Goal: Information Seeking & Learning: Learn about a topic

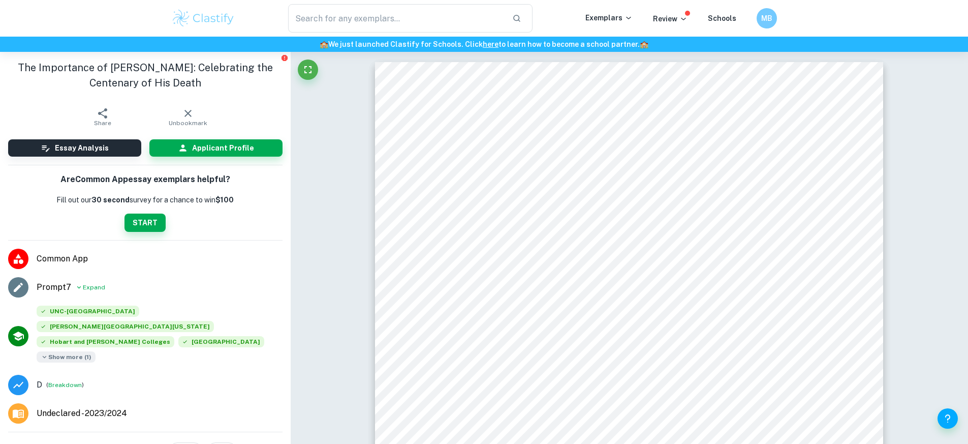
scroll to position [91, 0]
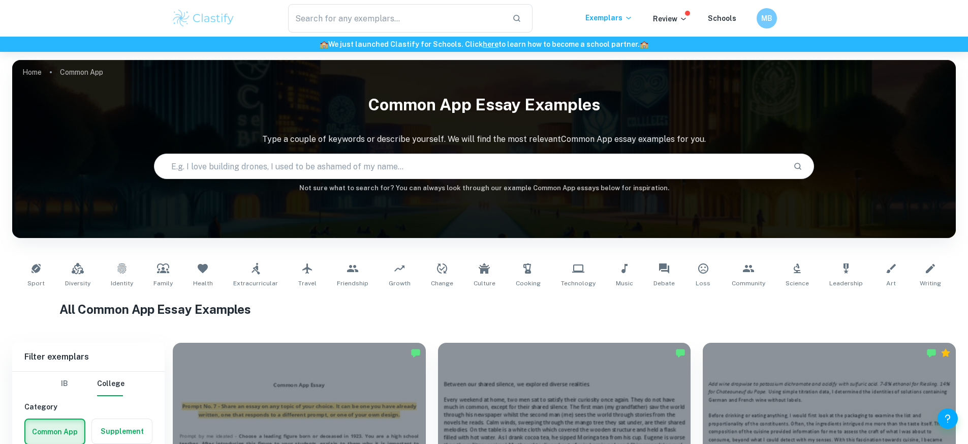
scroll to position [457, 0]
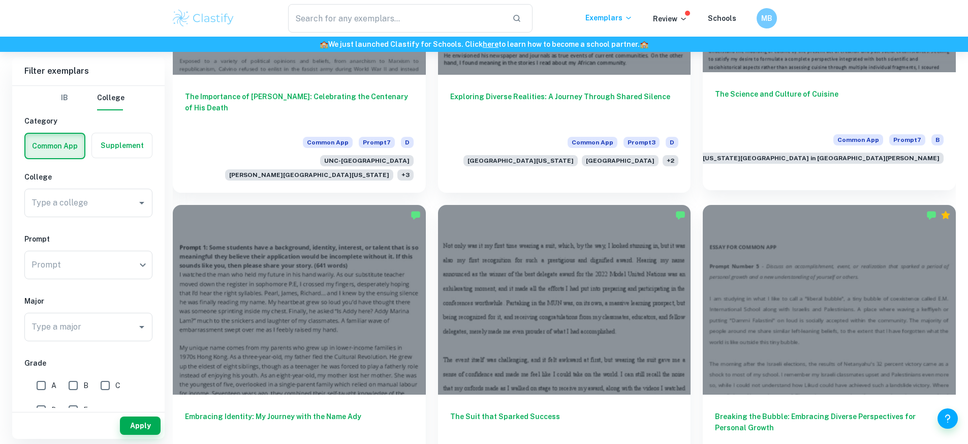
click at [703, 72] on div "The Science and Culture of Cuisine Common App Prompt [GEOGRAPHIC_DATA][US_STATE…" at bounding box center [829, 125] width 253 height 106
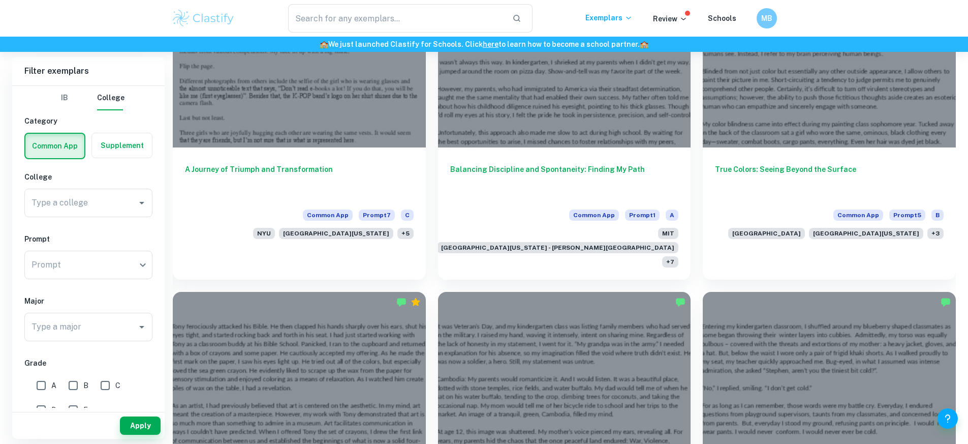
scroll to position [914, 0]
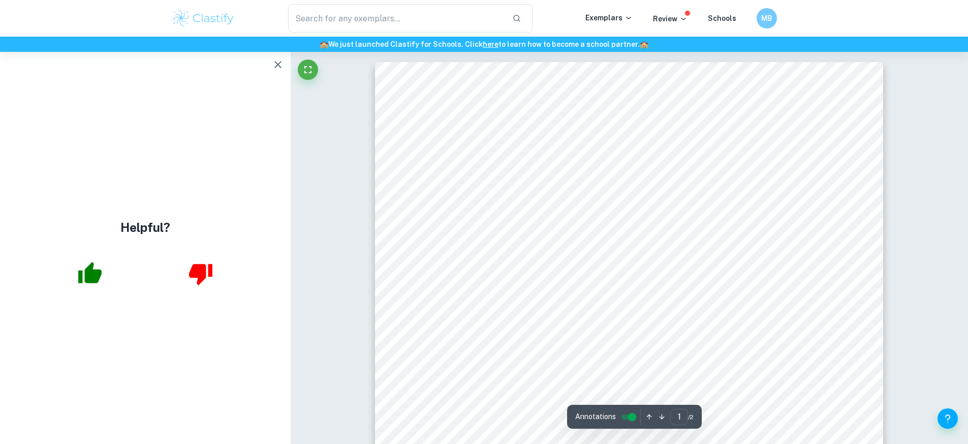
click at [269, 67] on button "button" at bounding box center [278, 64] width 20 height 20
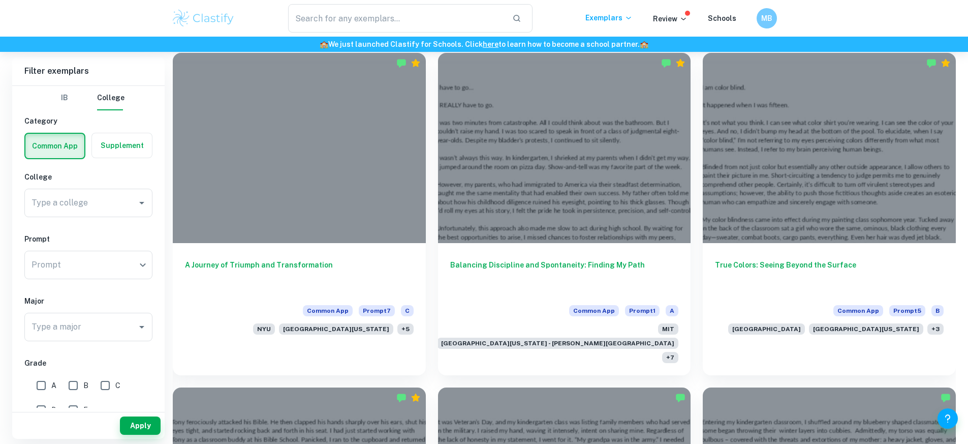
scroll to position [914, 0]
click at [118, 153] on label "button" at bounding box center [122, 145] width 60 height 24
click at [0, 0] on input "radio" at bounding box center [0, 0] width 0 height 0
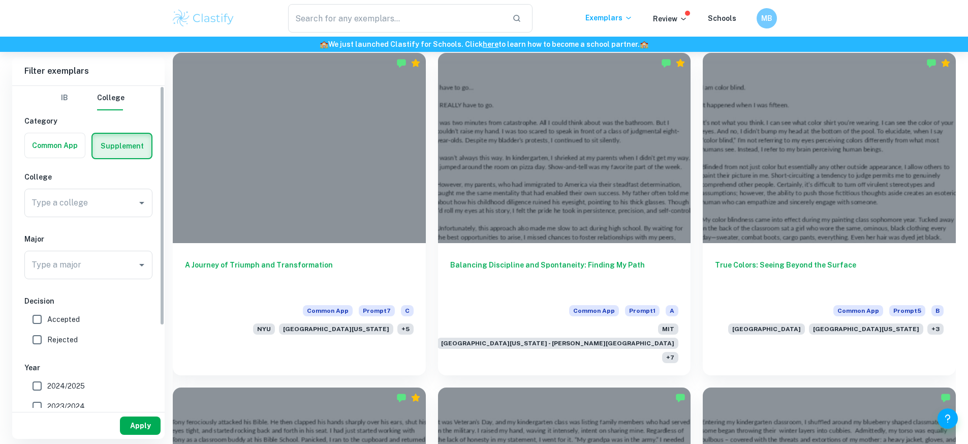
click at [146, 418] on button "Apply" at bounding box center [140, 425] width 41 height 18
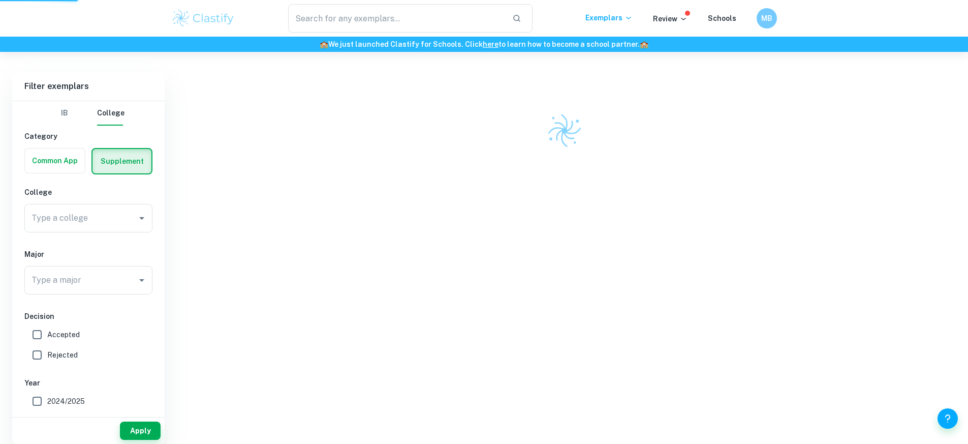
scroll to position [265, 0]
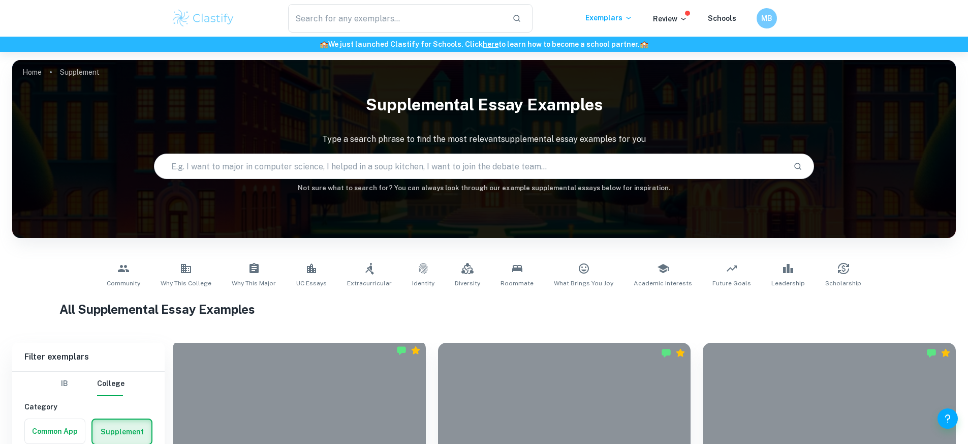
click at [318, 384] on div at bounding box center [299, 435] width 253 height 190
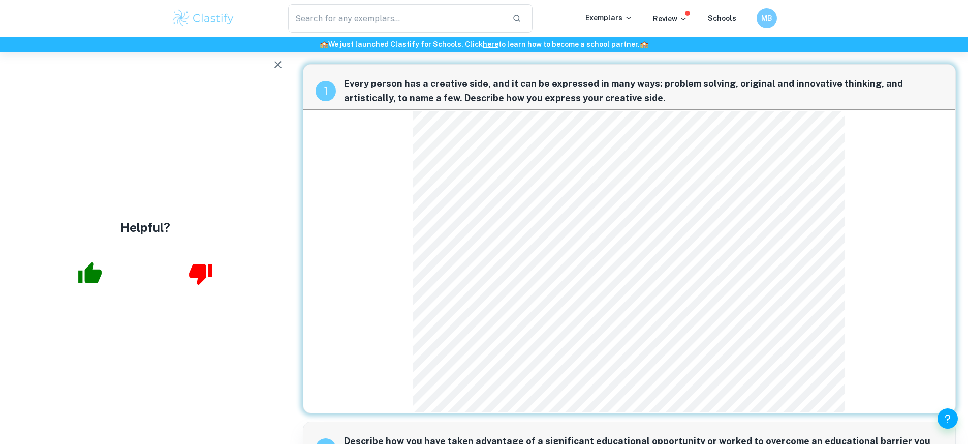
click at [283, 65] on icon "button" at bounding box center [278, 64] width 12 height 12
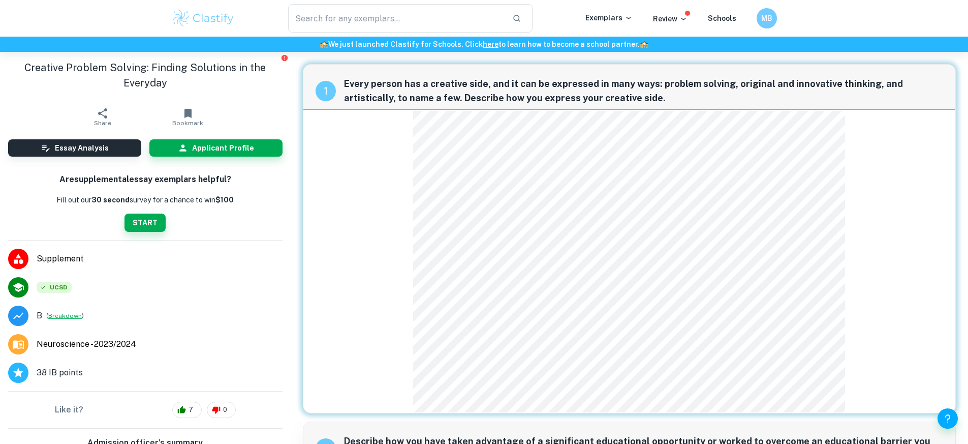
click at [76, 314] on button "Breakdown" at bounding box center [65, 315] width 34 height 9
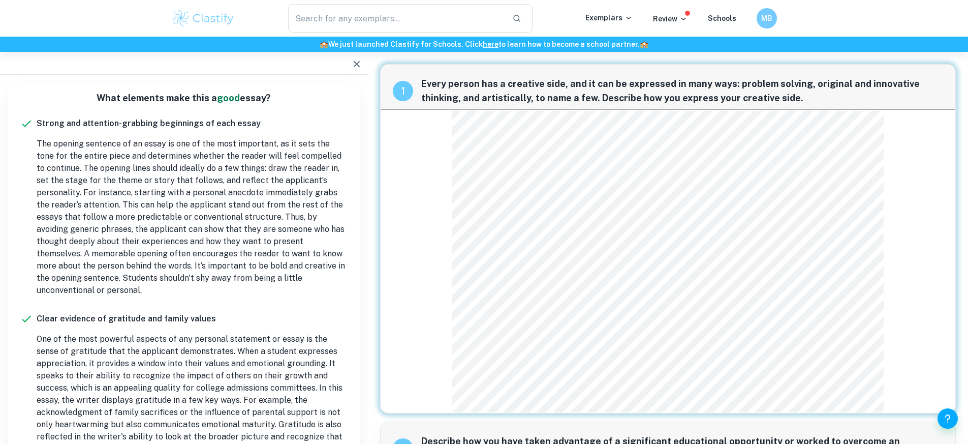
click at [357, 64] on icon "button" at bounding box center [357, 64] width 6 height 6
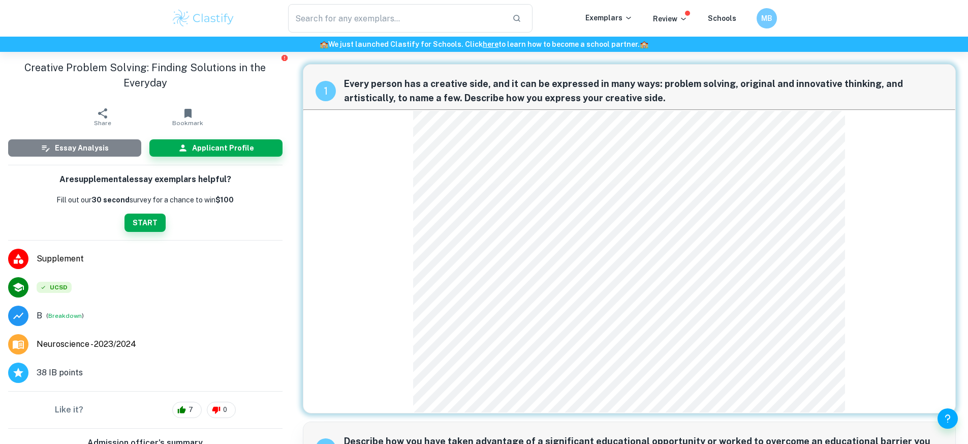
click at [95, 147] on h6 "Essay Analysis" at bounding box center [82, 147] width 54 height 11
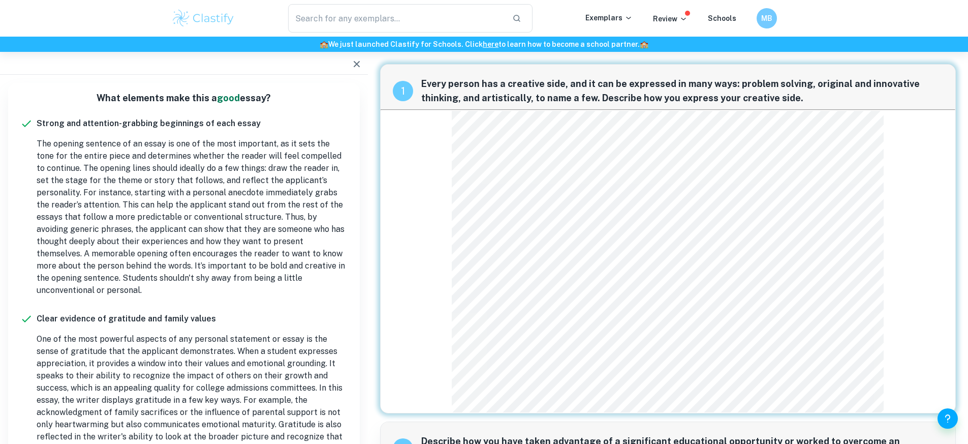
click at [359, 62] on icon "button" at bounding box center [357, 64] width 12 height 12
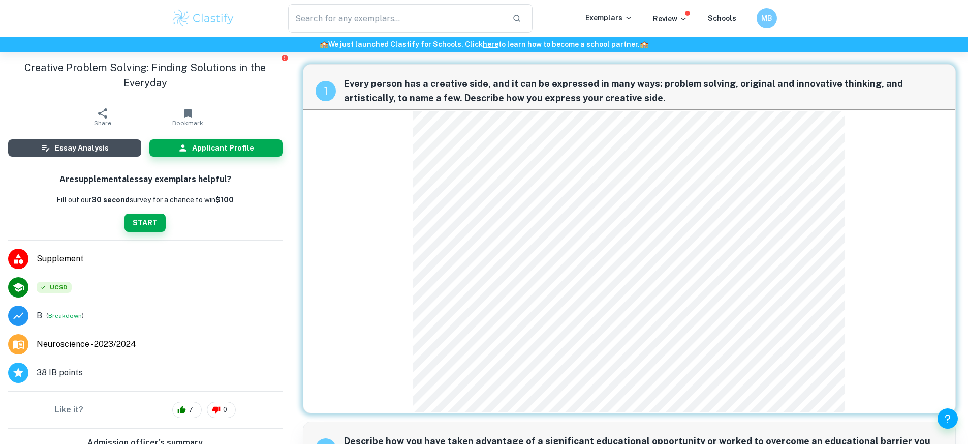
click at [79, 152] on h6 "Essay Analysis" at bounding box center [82, 147] width 54 height 11
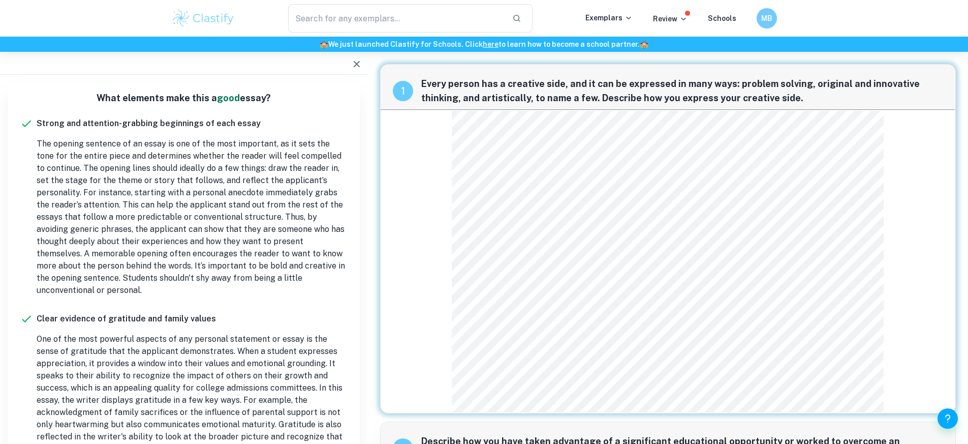
click at [351, 69] on icon "button" at bounding box center [357, 64] width 12 height 12
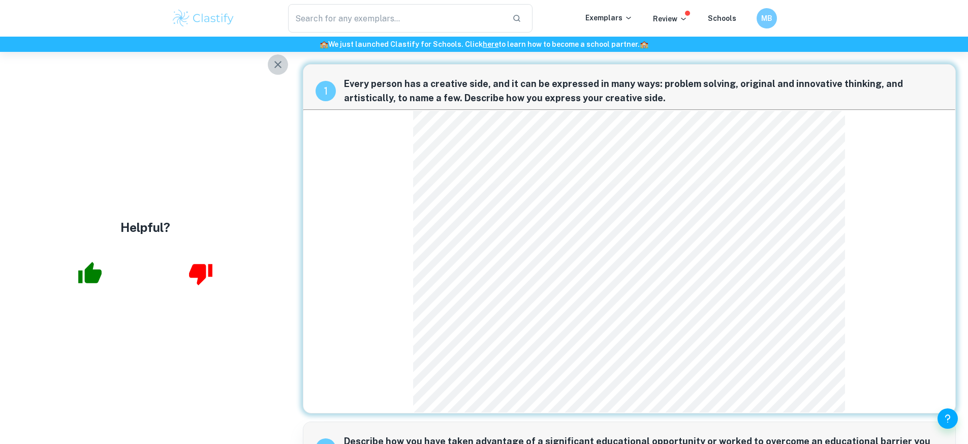
click at [279, 74] on button "button" at bounding box center [278, 64] width 20 height 20
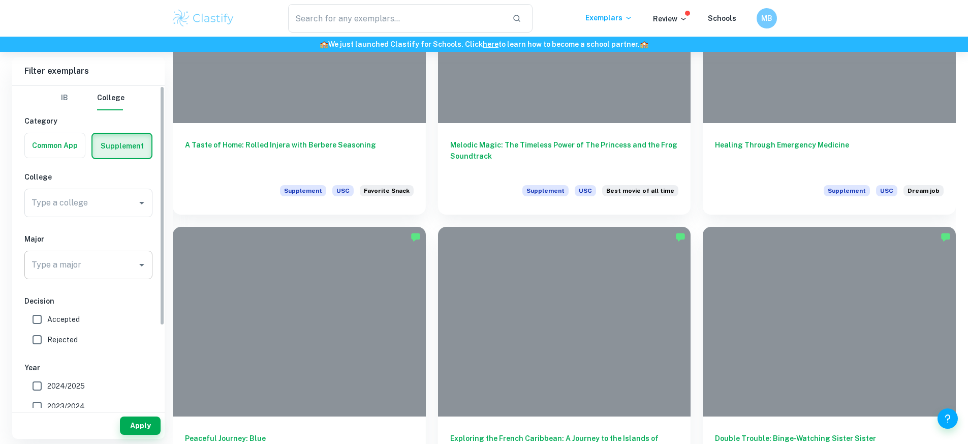
scroll to position [17461, 0]
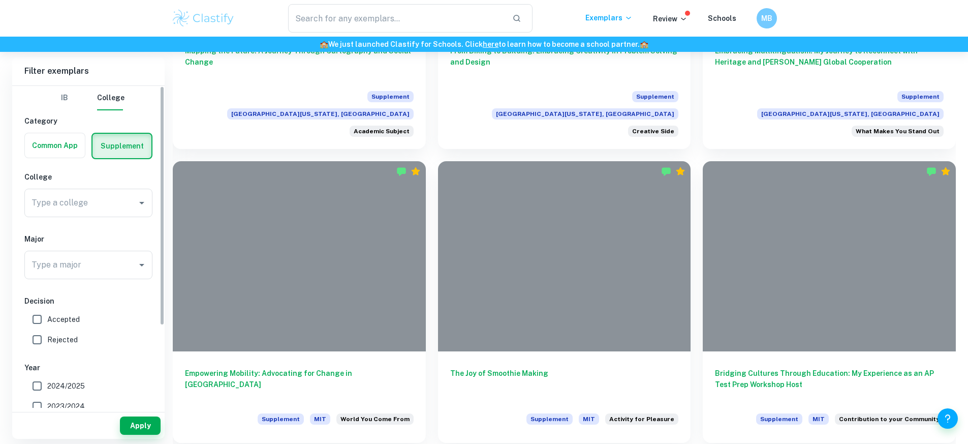
click at [66, 324] on span "Accepted" at bounding box center [63, 318] width 33 height 11
click at [47, 324] on input "Accepted" at bounding box center [37, 319] width 20 height 20
checkbox input "true"
click at [56, 340] on span "Rejected" at bounding box center [62, 339] width 30 height 11
click at [47, 340] on input "Rejected" at bounding box center [37, 339] width 20 height 20
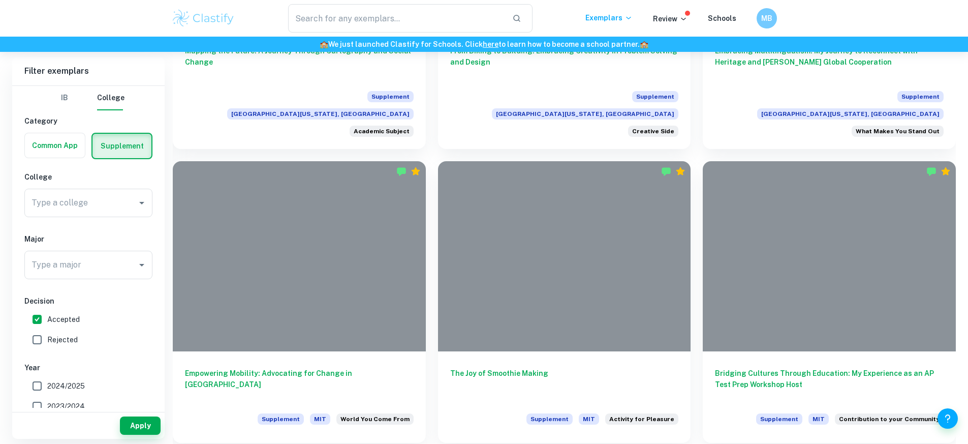
checkbox input "true"
click at [51, 305] on h6 "Decision" at bounding box center [88, 300] width 128 height 11
click at [49, 313] on span "Accepted" at bounding box center [63, 318] width 33 height 11
click at [47, 313] on input "Accepted" at bounding box center [37, 319] width 20 height 20
checkbox input "false"
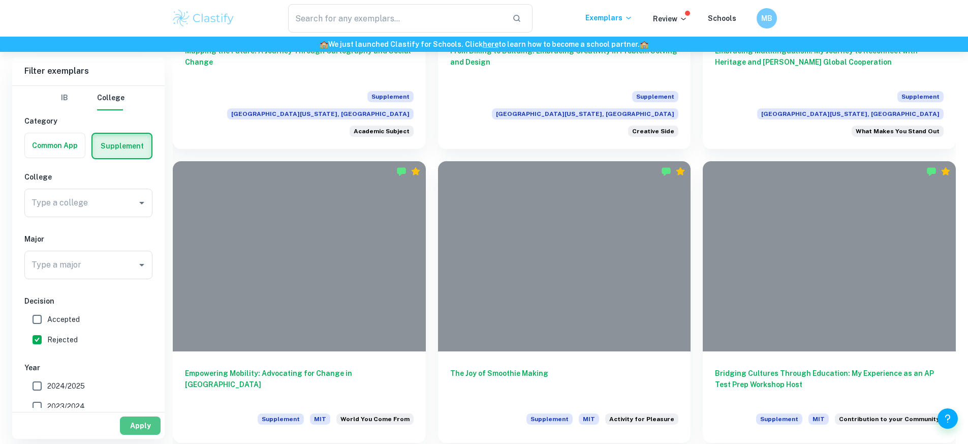
click at [128, 420] on button "Apply" at bounding box center [140, 425] width 41 height 18
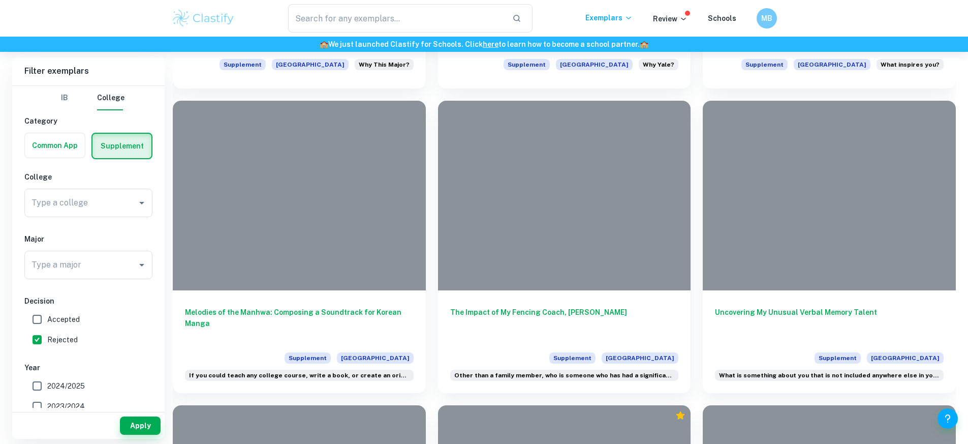
scroll to position [7560, 0]
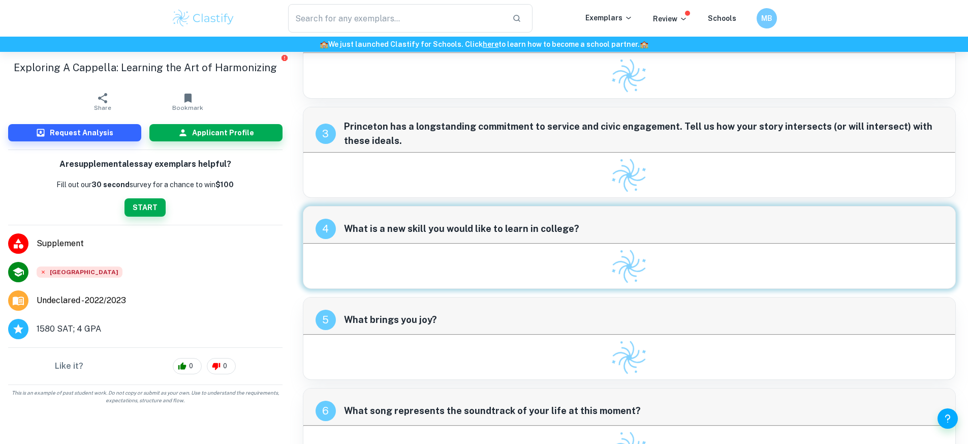
scroll to position [343, 0]
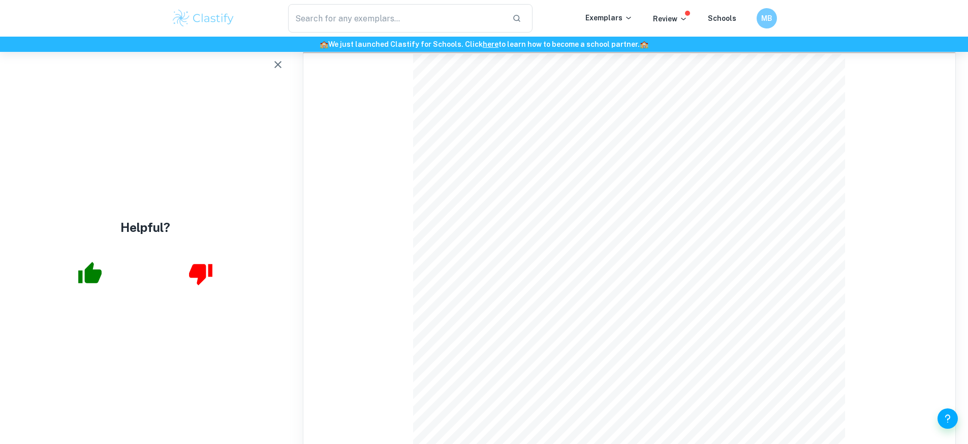
click at [273, 66] on icon "button" at bounding box center [278, 64] width 12 height 12
